Goal: Information Seeking & Learning: Learn about a topic

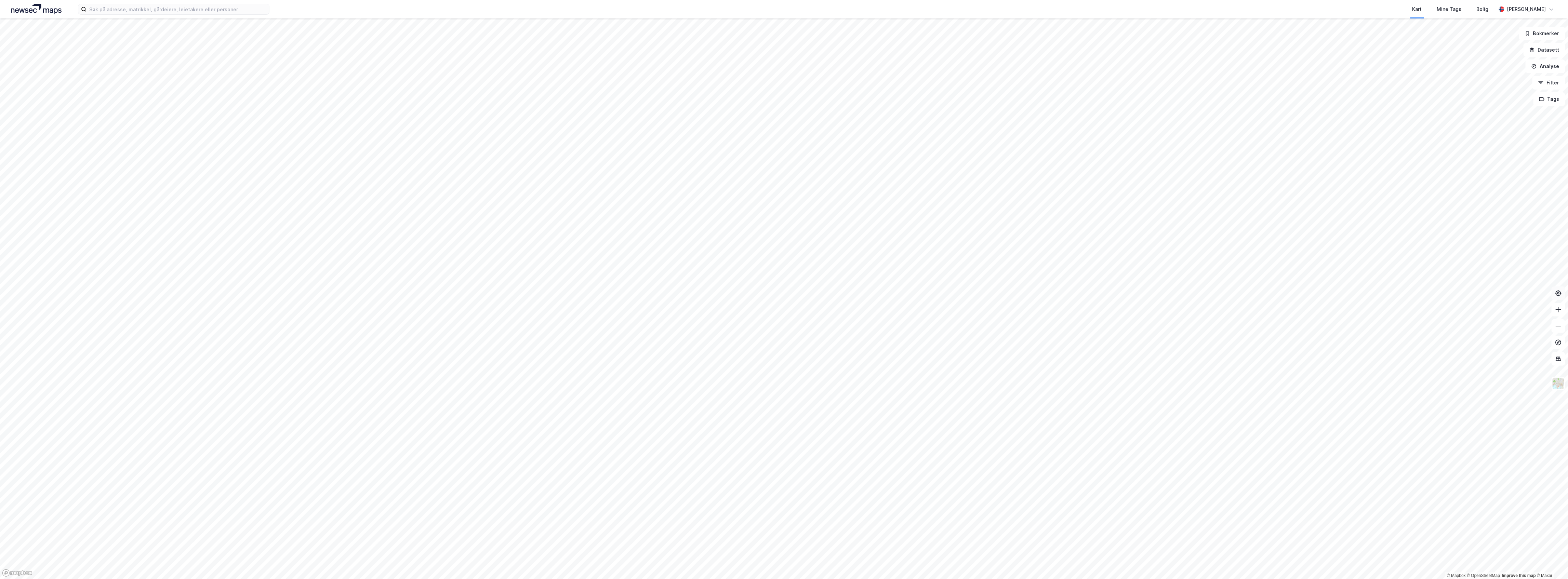
click at [1560, 294] on icon at bounding box center [1558, 293] width 7 height 7
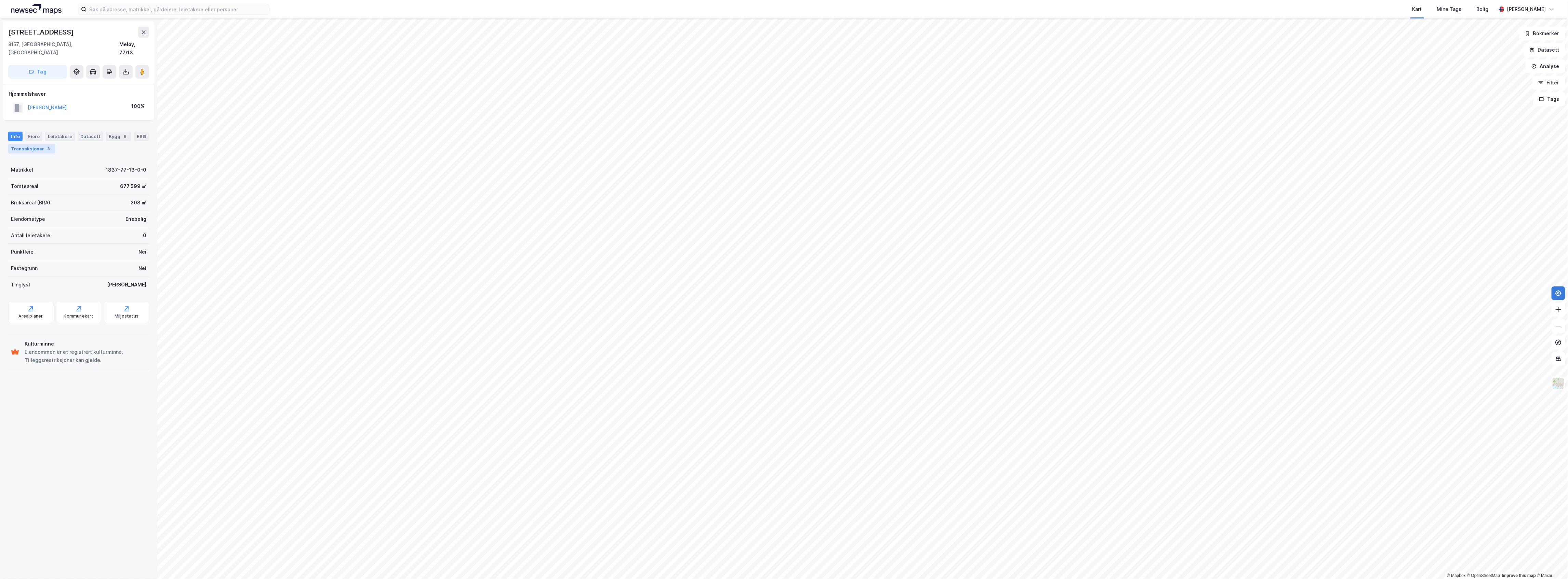
click at [49, 144] on div "Transaksjoner 3" at bounding box center [31, 148] width 47 height 10
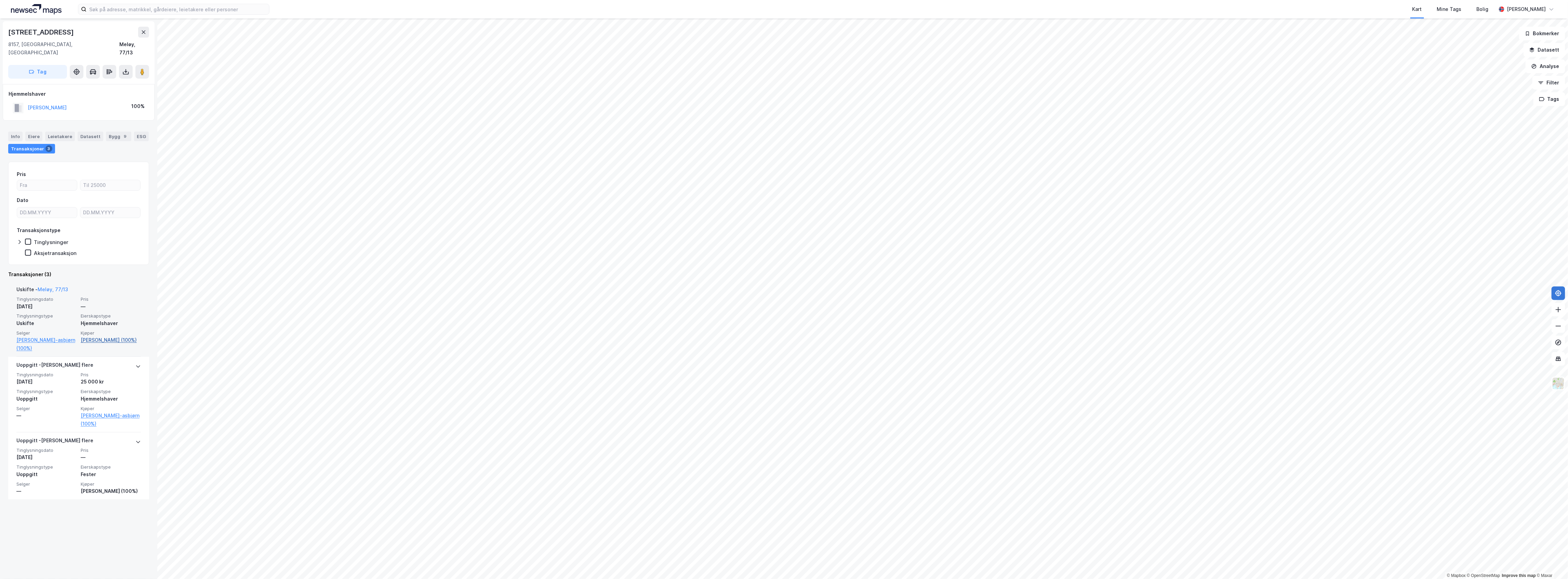
click at [124, 336] on link "[PERSON_NAME] (100%)" at bounding box center [111, 339] width 60 height 8
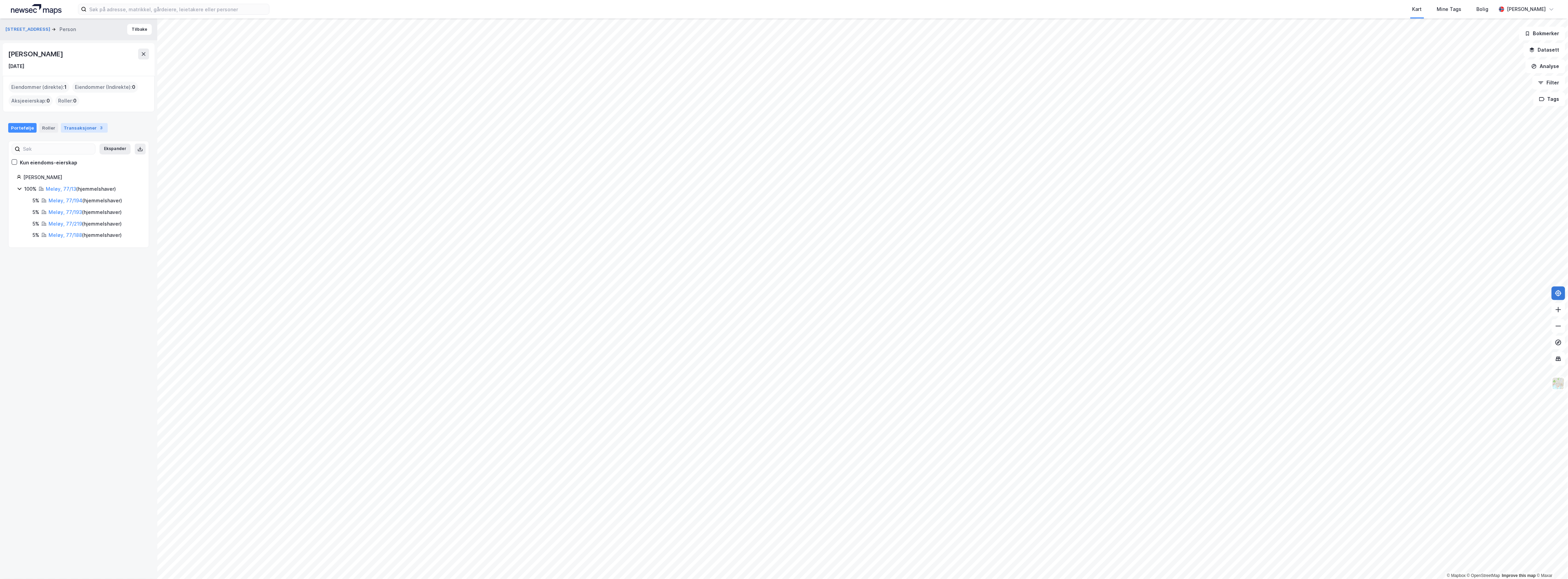
click at [62, 128] on div "Transaksjoner 3" at bounding box center [84, 128] width 47 height 10
